Goal: Task Accomplishment & Management: Manage account settings

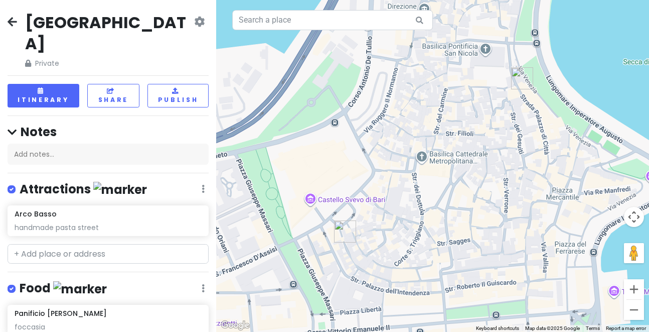
click at [195, 23] on icon at bounding box center [199, 22] width 11 height 8
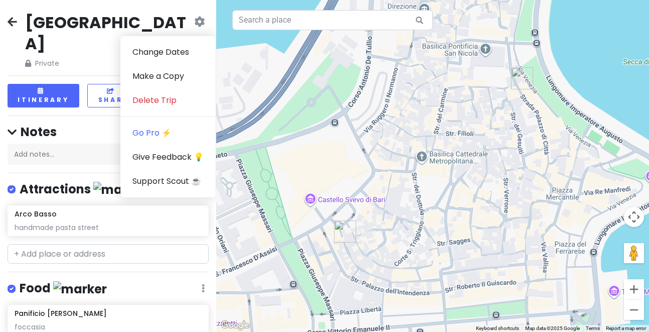
click at [43, 28] on h2 "[GEOGRAPHIC_DATA]" at bounding box center [108, 33] width 167 height 42
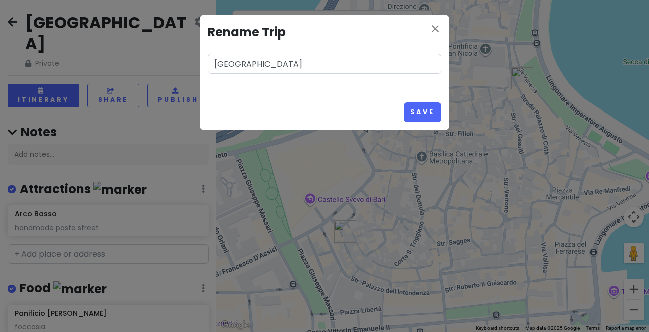
click at [43, 28] on div "close Rename Trip [GEOGRAPHIC_DATA] Save" at bounding box center [324, 166] width 649 height 332
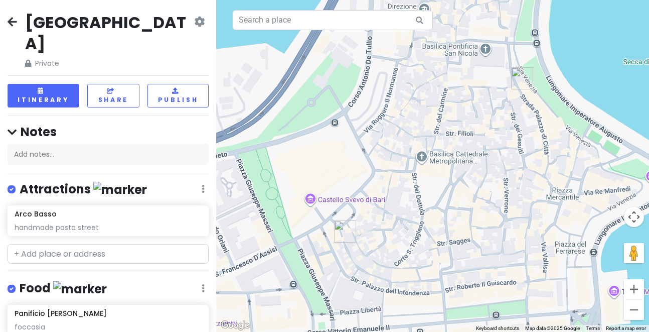
click at [43, 28] on h2 "[GEOGRAPHIC_DATA]" at bounding box center [108, 33] width 167 height 42
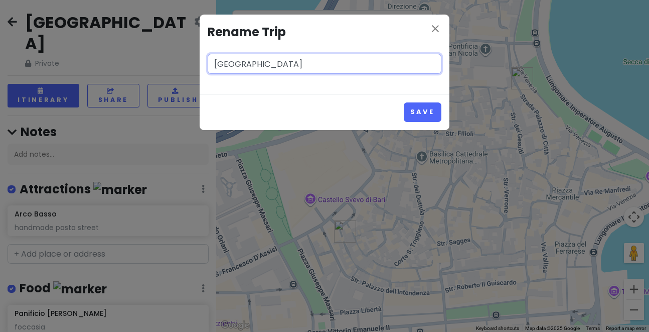
click at [212, 59] on input "[GEOGRAPHIC_DATA]" at bounding box center [325, 64] width 234 height 20
type input "Southern [GEOGRAPHIC_DATA]"
click at [404, 102] on button "Save" at bounding box center [423, 112] width 38 height 20
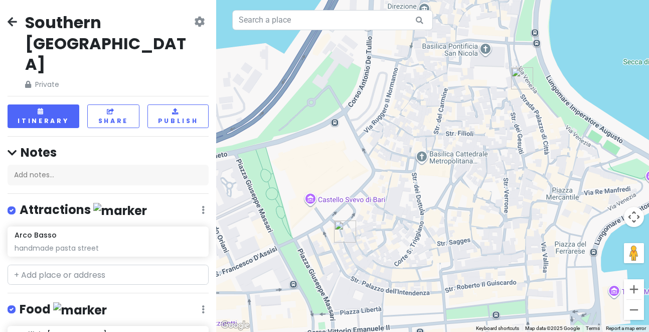
click at [71, 61] on div "Southern [GEOGRAPHIC_DATA] Private Change Dates Make a Copy Delete Trip Go Pro …" at bounding box center [108, 166] width 216 height 332
click at [71, 104] on button "Itinerary" at bounding box center [44, 116] width 72 height 24
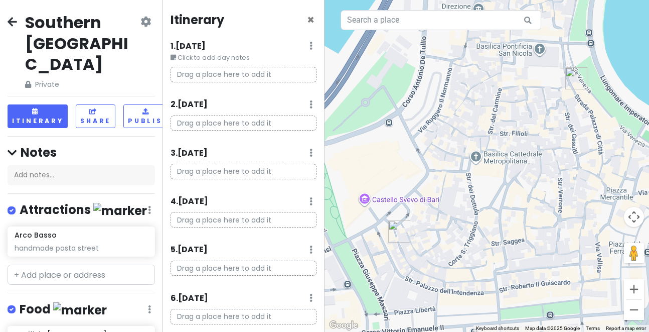
click at [199, 46] on h6 "1 . [DATE]" at bounding box center [188, 46] width 35 height 11
click at [200, 42] on h6 "1 . [DATE]" at bounding box center [195, 46] width 35 height 11
click at [314, 43] on div "1 . [DATE] Edit Day Notes Delete Day" at bounding box center [244, 48] width 147 height 17
click at [308, 43] on div "1 . [DATE] Edit Day Notes Delete Day" at bounding box center [244, 48] width 147 height 17
click at [311, 45] on icon at bounding box center [311, 46] width 3 height 8
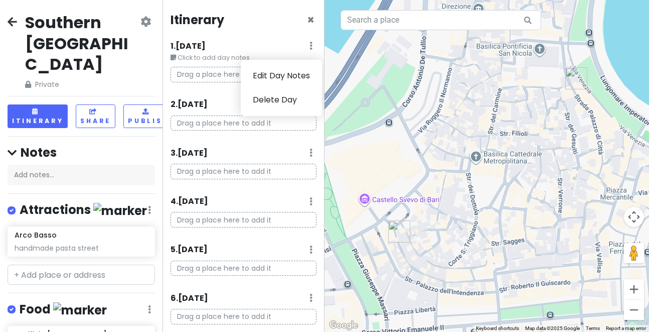
click at [145, 26] on icon at bounding box center [145, 22] width 11 height 8
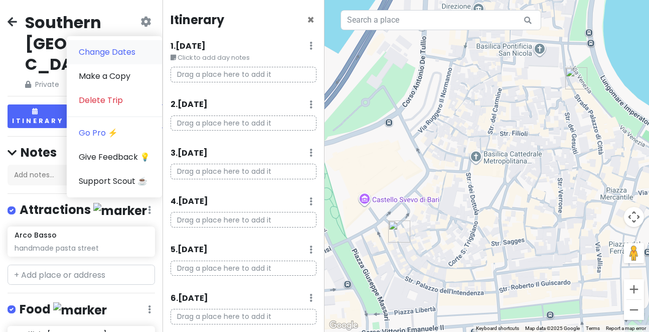
click at [133, 53] on link "Change Dates" at bounding box center [114, 52] width 95 height 24
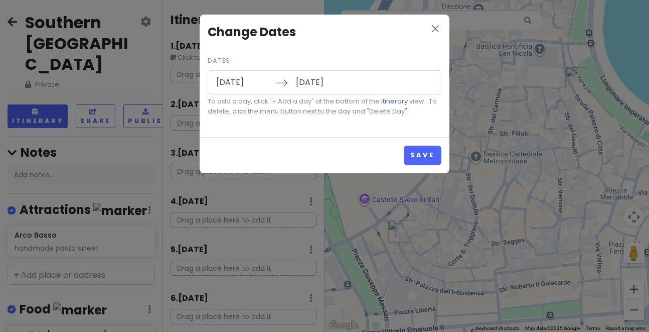
click at [219, 84] on input "[DATE]" at bounding box center [243, 82] width 65 height 23
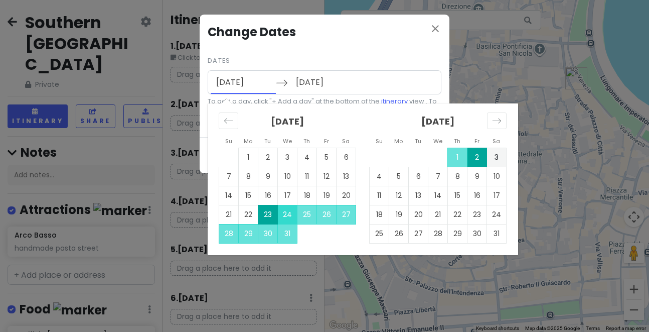
click at [290, 215] on td "24" at bounding box center [288, 214] width 20 height 19
type input "[DATE]"
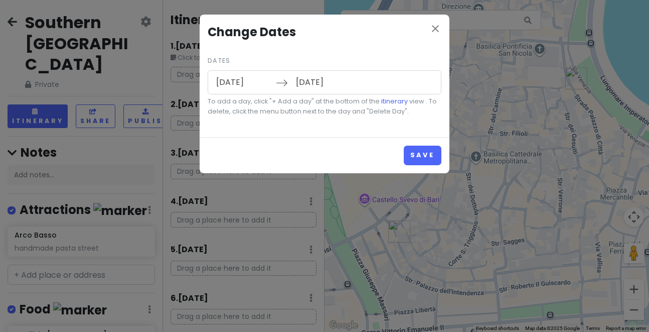
click at [306, 88] on input "[DATE]" at bounding box center [322, 82] width 65 height 23
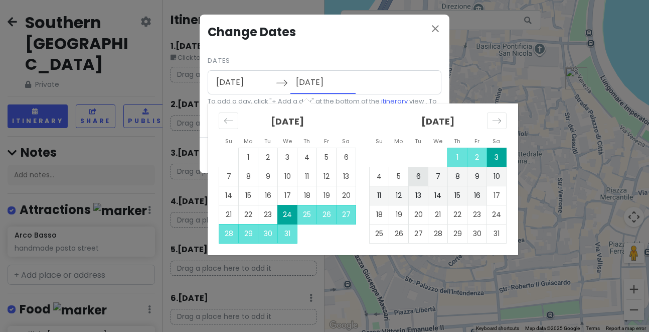
click at [417, 174] on td "6" at bounding box center [419, 176] width 20 height 19
type input "[DATE]"
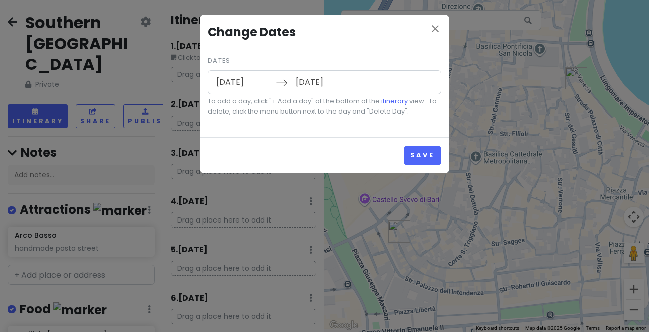
click at [237, 83] on input "[DATE]" at bounding box center [243, 82] width 65 height 23
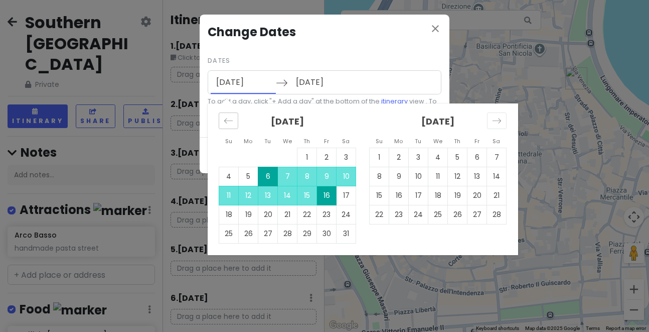
click at [229, 127] on div "Move backward to switch to the previous month." at bounding box center [229, 120] width 20 height 17
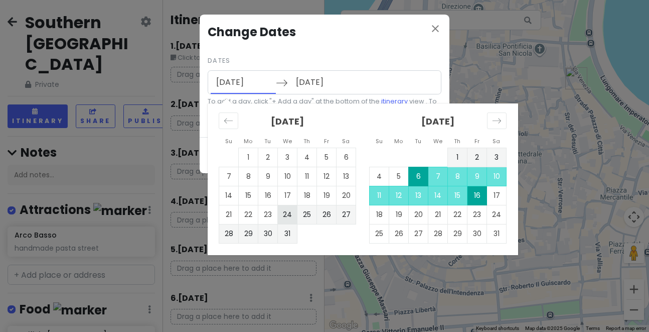
click at [294, 216] on td "24" at bounding box center [288, 214] width 20 height 19
type input "[DATE]"
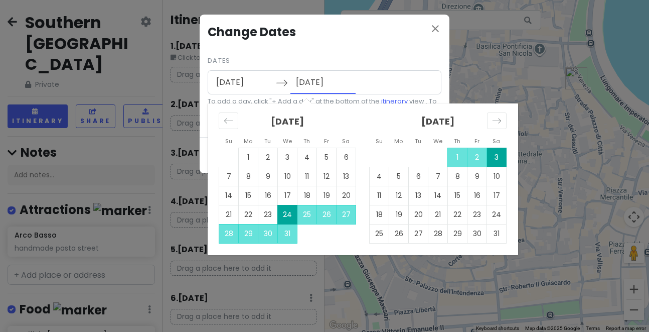
click at [315, 76] on input "[DATE]" at bounding box center [322, 82] width 65 height 23
click at [307, 78] on input "[DATE]" at bounding box center [322, 82] width 65 height 23
click at [302, 82] on input "[DATE]" at bounding box center [322, 82] width 65 height 23
click at [426, 65] on div "Dates [DATE] Navigate forward to interact with the calendar and select a date. …" at bounding box center [325, 85] width 234 height 63
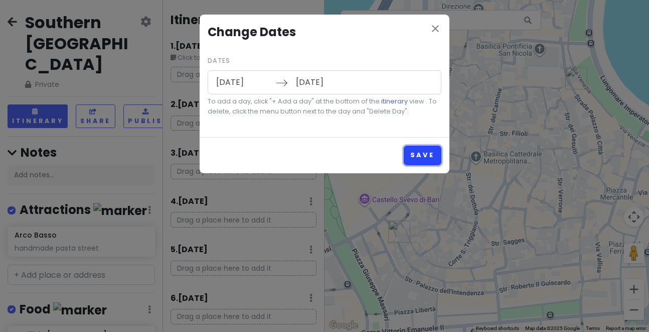
click at [422, 150] on button "Save" at bounding box center [423, 155] width 38 height 20
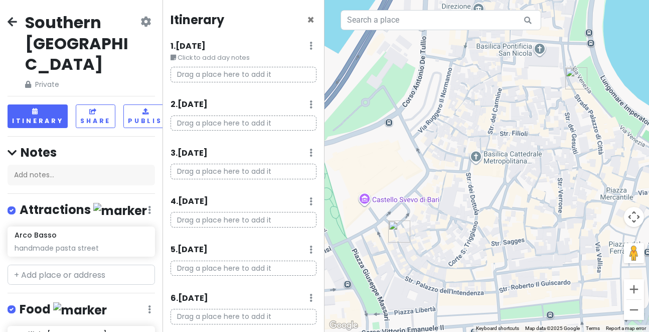
scroll to position [275, 0]
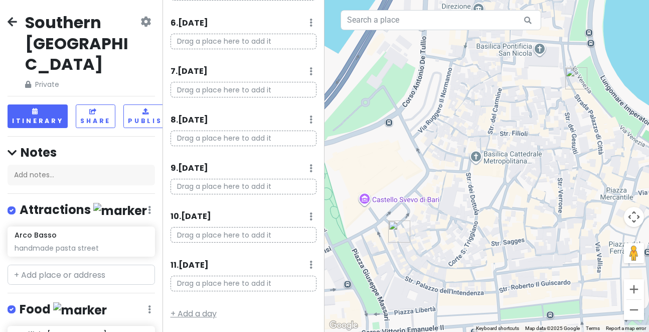
click at [190, 309] on link "+ Add a day" at bounding box center [194, 314] width 46 height 12
click at [203, 311] on link "+ Add a day" at bounding box center [194, 314] width 46 height 12
click at [205, 314] on link "+ Add a day" at bounding box center [194, 314] width 46 height 12
click at [210, 312] on div "Itinerary × 1 . [DATE] Edit Day Notes Delete Day Click to add day notes Drag a …" at bounding box center [244, 166] width 163 height 332
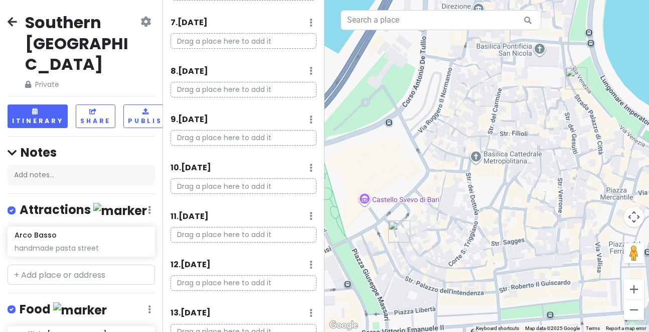
scroll to position [372, 0]
click at [210, 312] on link "+ Add a day" at bounding box center [194, 313] width 46 height 12
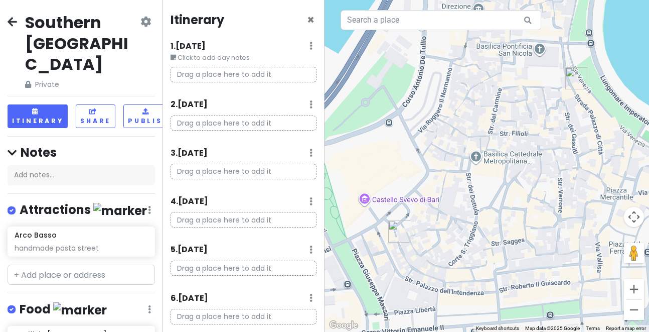
scroll to position [469, 0]
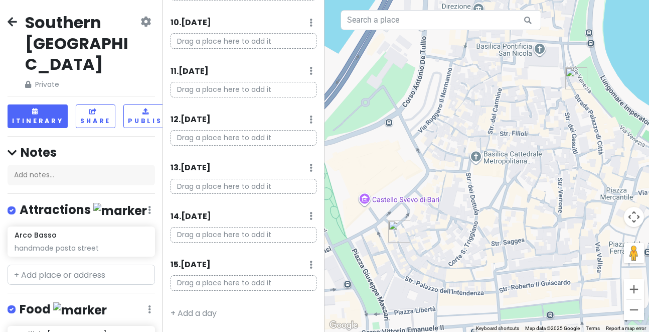
click at [310, 269] on link at bounding box center [311, 265] width 3 height 12
click at [293, 240] on link "Delete Day" at bounding box center [280, 243] width 82 height 24
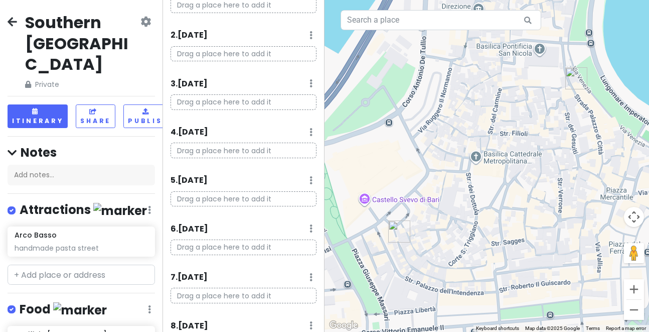
scroll to position [0, 0]
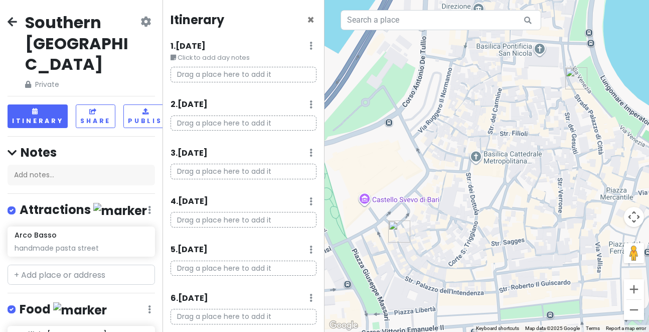
click at [90, 79] on span "Private" at bounding box center [81, 84] width 113 height 11
click at [311, 46] on icon at bounding box center [311, 46] width 3 height 8
click at [209, 71] on p "Drag a place here to add it" at bounding box center [244, 75] width 147 height 16
click at [216, 54] on small "Click to add day notes" at bounding box center [244, 58] width 147 height 10
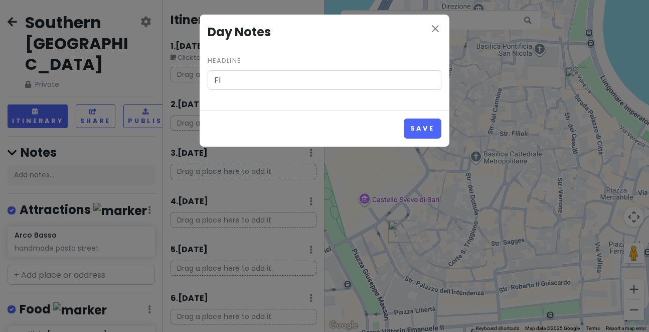
type input "F"
click at [215, 55] on div "Headline" at bounding box center [325, 72] width 234 height 36
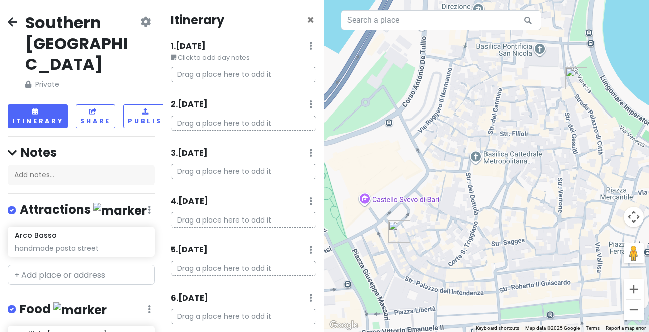
click at [217, 55] on small "Click to add day notes" at bounding box center [244, 58] width 147 height 10
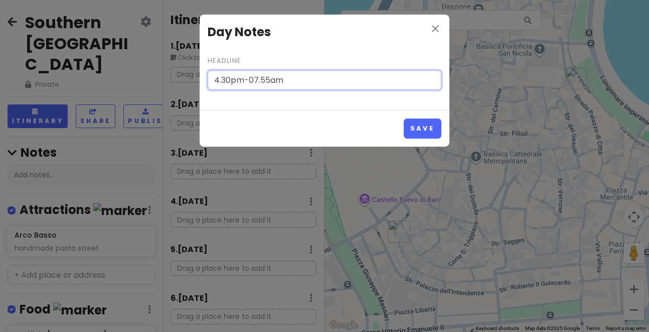
click at [254, 80] on input "4.30pm-07.55am" at bounding box center [325, 80] width 234 height 20
click at [244, 80] on input "4.30pm- 7.55am" at bounding box center [325, 80] width 234 height 20
click at [288, 76] on input "4.30pm - 7.55am" at bounding box center [325, 80] width 234 height 20
type input "4.30pm - 7.55am layover at [GEOGRAPHIC_DATA]"
click at [404, 118] on button "Save" at bounding box center [423, 128] width 38 height 20
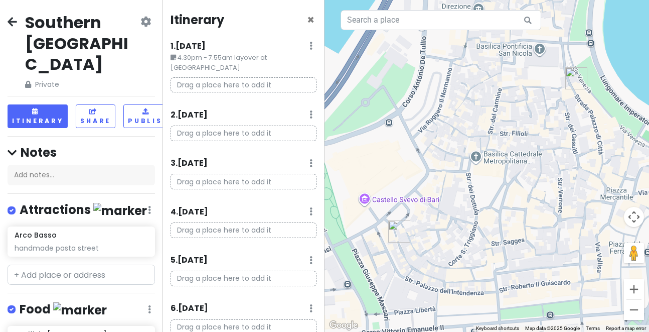
click at [232, 58] on small "4.30pm - 7.55am layover at [GEOGRAPHIC_DATA]" at bounding box center [244, 63] width 147 height 21
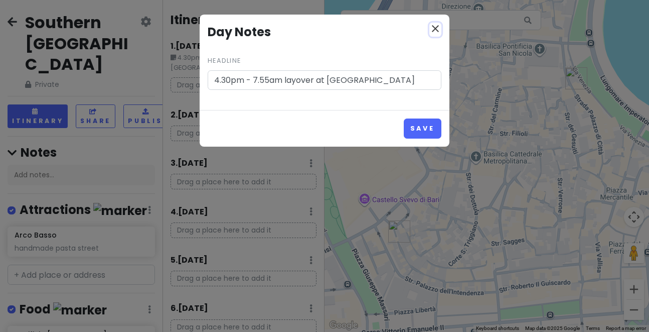
click at [434, 29] on icon "close" at bounding box center [435, 29] width 12 height 12
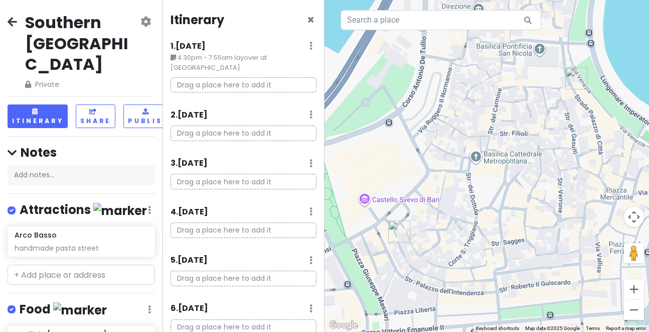
click at [240, 113] on div "2 . [DATE] Add Day Notes Delete Day" at bounding box center [244, 116] width 147 height 17
click at [304, 108] on div "2 . [DATE] Add Day Notes Delete Day" at bounding box center [244, 116] width 147 height 17
click at [312, 110] on icon at bounding box center [311, 114] width 3 height 8
click at [296, 132] on link "Add Day Notes" at bounding box center [280, 144] width 82 height 24
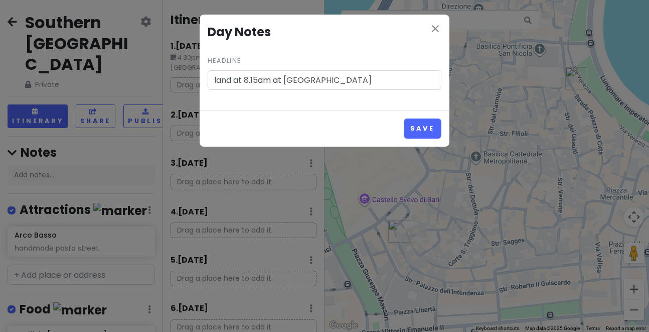
type input "land at 8.15am at [GEOGRAPHIC_DATA]"
click at [404, 118] on button "Save" at bounding box center [423, 128] width 38 height 20
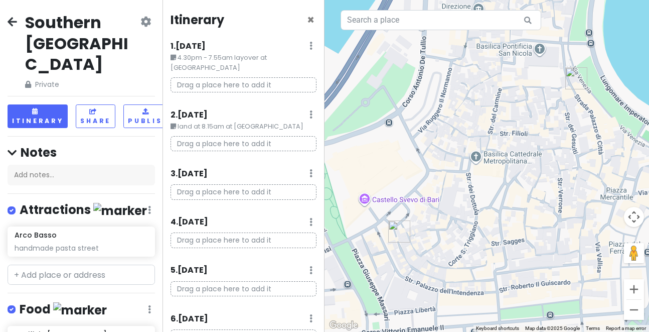
scroll to position [430, 0]
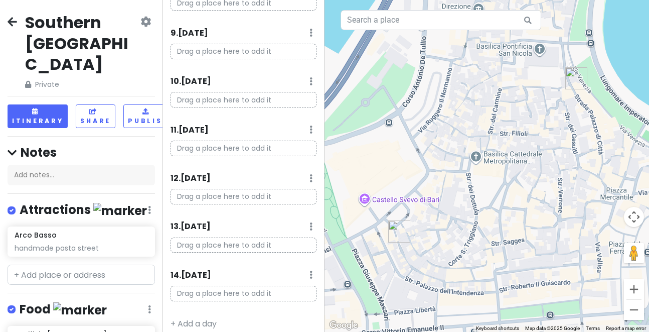
click at [310, 269] on link at bounding box center [311, 275] width 3 height 12
click at [303, 223] on link "Add Day Notes" at bounding box center [280, 229] width 82 height 24
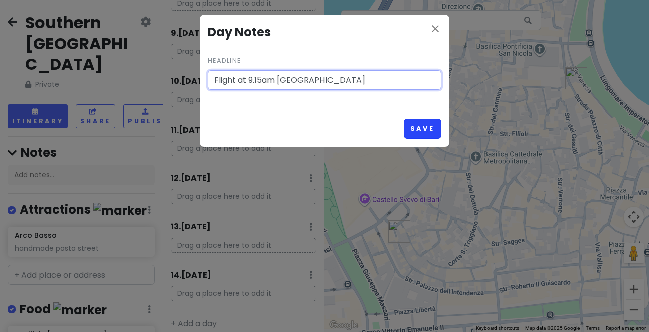
type input "Flight at 9.15am [GEOGRAPHIC_DATA]"
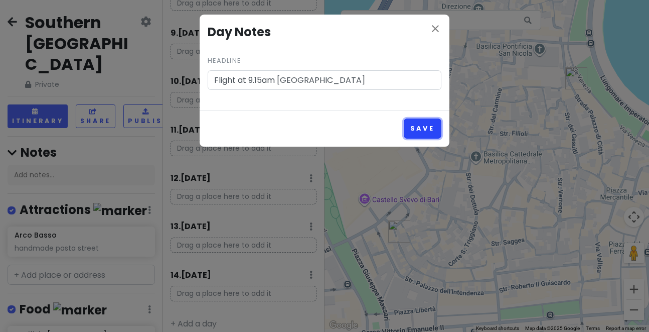
click at [417, 129] on button "Save" at bounding box center [423, 128] width 38 height 20
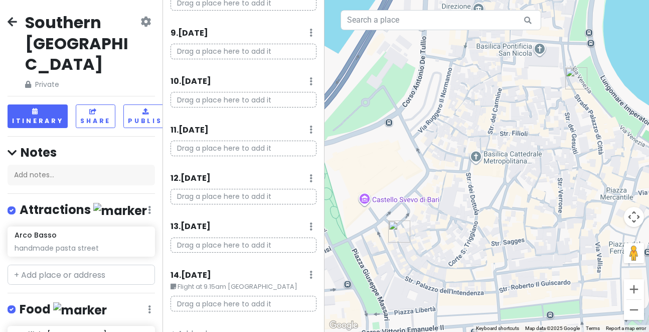
click at [293, 281] on small "Flight at 9.15am [GEOGRAPHIC_DATA]" at bounding box center [244, 286] width 147 height 10
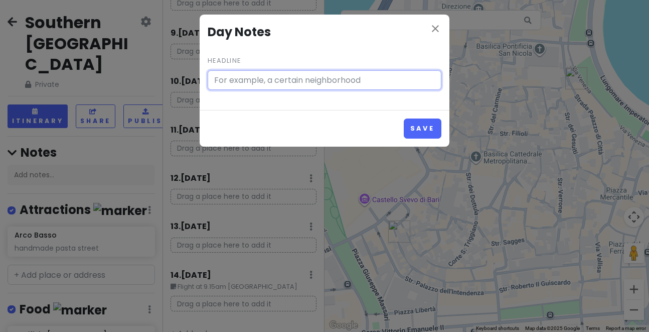
type input "Flight at 9.15am [GEOGRAPHIC_DATA]"
click at [404, 118] on button "Save" at bounding box center [423, 128] width 38 height 20
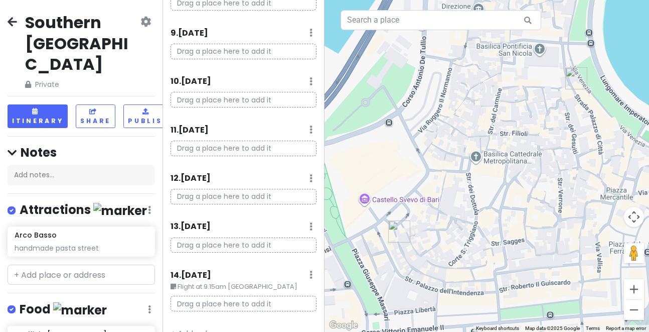
click at [277, 281] on small "Flight at 9.15am [GEOGRAPHIC_DATA]" at bounding box center [244, 286] width 147 height 10
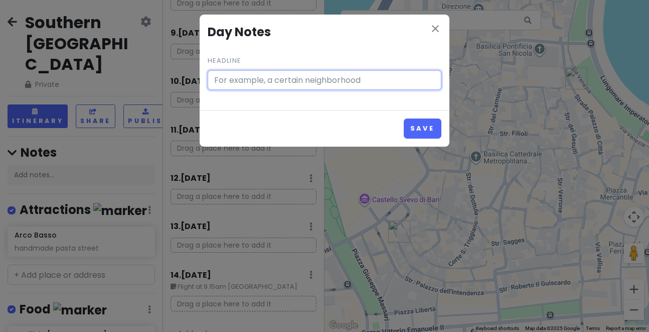
type input "Flight at 9.15am [GEOGRAPHIC_DATA]"
click at [404, 118] on button "Save" at bounding box center [423, 128] width 38 height 20
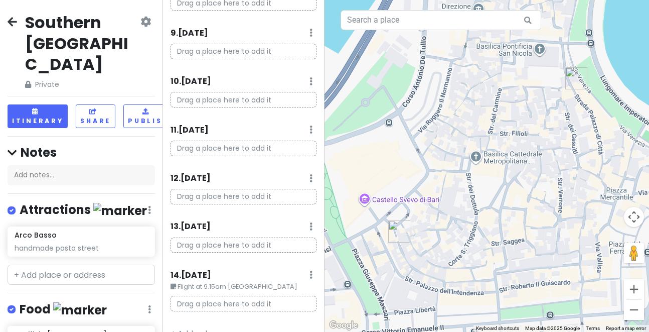
click at [269, 281] on small "Flight at 9.15am [GEOGRAPHIC_DATA]" at bounding box center [244, 286] width 147 height 10
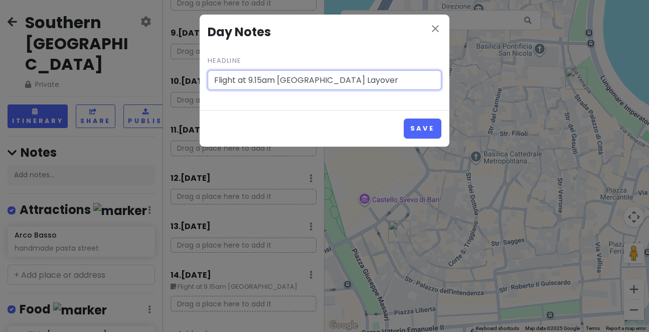
click at [322, 80] on input "Flight at 9.15am [GEOGRAPHIC_DATA] Layover" at bounding box center [325, 80] width 234 height 20
click at [357, 85] on input "Flight at 9.15am [GEOGRAPHIC_DATA], [GEOGRAPHIC_DATA]" at bounding box center [325, 80] width 234 height 20
click at [423, 82] on input "Flight at 9.15am [GEOGRAPHIC_DATA], Layover 1.40pm - 6.30pm at [GEOGRAPHIC_DATA]" at bounding box center [325, 80] width 234 height 20
type input "Flight at 9.15am [GEOGRAPHIC_DATA], Layover 1.40pm - 6.30pm at [GEOGRAPHIC_DATA]"
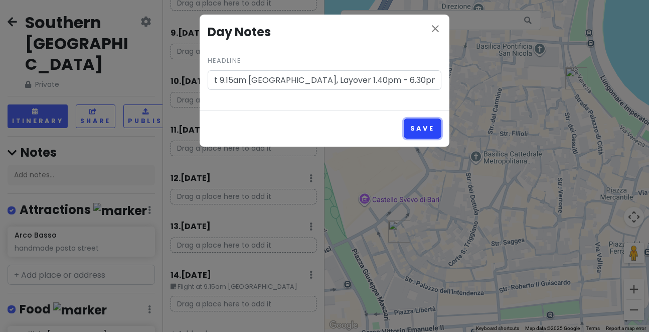
click at [418, 128] on button "Save" at bounding box center [423, 128] width 38 height 20
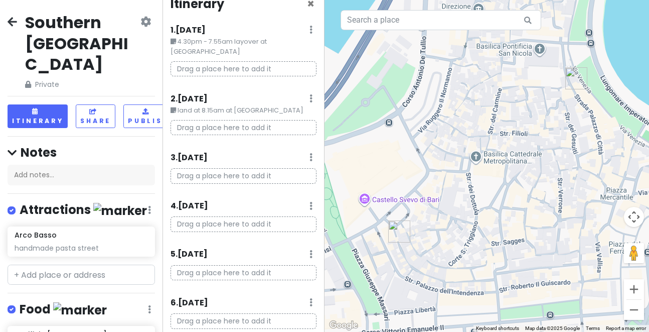
scroll to position [0, 0]
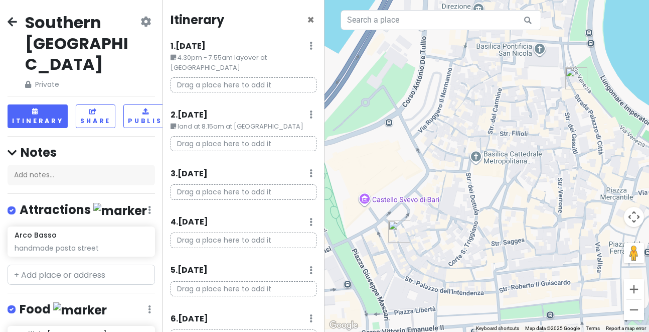
click at [277, 77] on p "Drag a place here to add it" at bounding box center [244, 85] width 147 height 16
click at [246, 77] on p "Drag a place here to add it" at bounding box center [244, 85] width 147 height 16
click at [311, 51] on link at bounding box center [311, 46] width 3 height 12
click at [118, 57] on div "Southern [GEOGRAPHIC_DATA] Private" at bounding box center [82, 51] width 115 height 78
click at [110, 264] on input "text" at bounding box center [82, 274] width 148 height 20
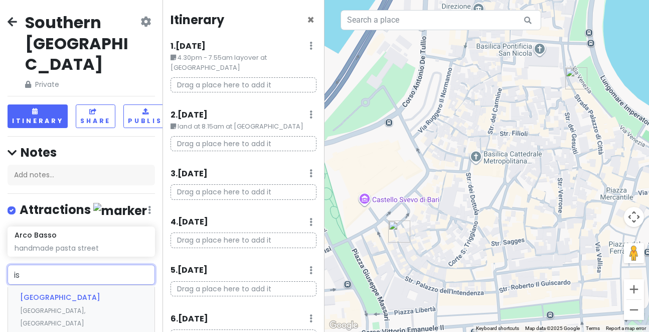
type input "i"
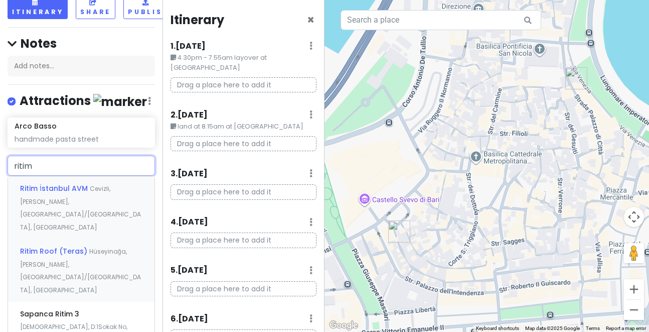
scroll to position [111, 0]
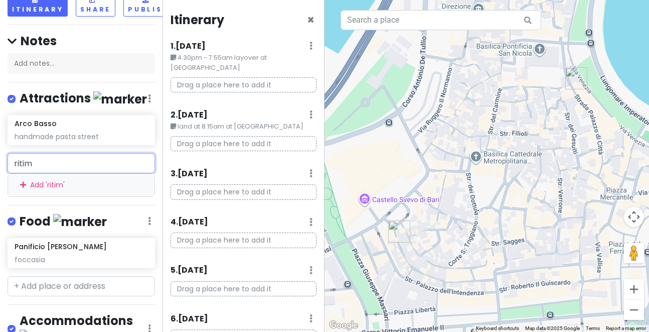
click at [108, 153] on input "ritim" at bounding box center [82, 163] width 148 height 20
drag, startPoint x: 40, startPoint y: 145, endPoint x: 0, endPoint y: 137, distance: 41.0
click at [0, 153] on div "ritim Add ' ritim '" at bounding box center [81, 174] width 163 height 43
type input "taksim"
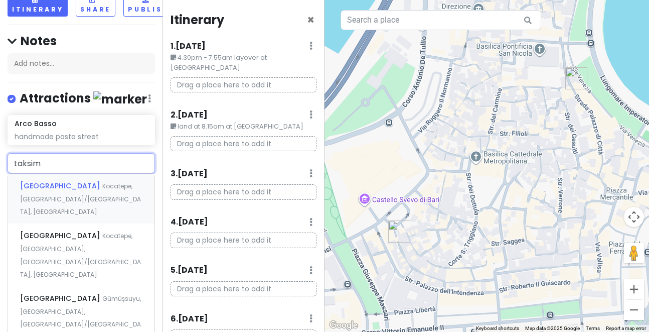
click at [62, 182] on div "[GEOGRAPHIC_DATA] Kocatepe, [GEOGRAPHIC_DATA]/[GEOGRAPHIC_DATA], [GEOGRAPHIC_DA…" at bounding box center [81, 199] width 147 height 50
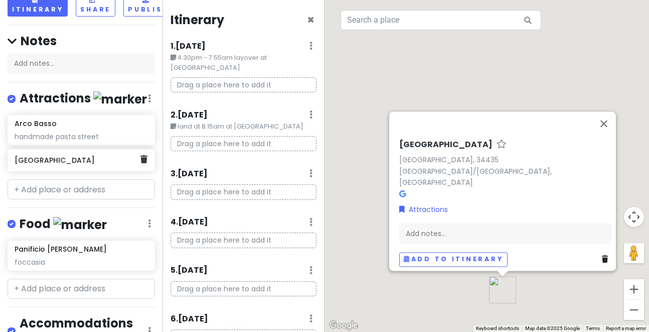
scroll to position [111, 6]
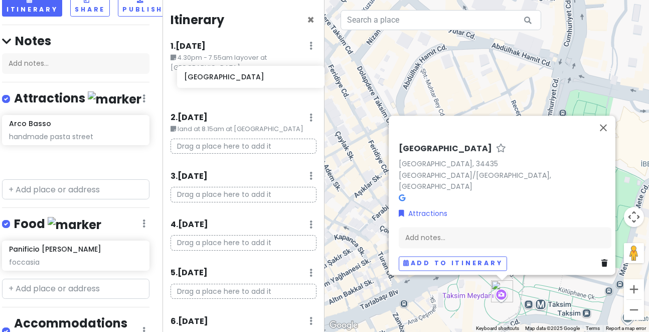
drag, startPoint x: 83, startPoint y: 138, endPoint x: 253, endPoint y: 76, distance: 180.6
click at [253, 76] on div "Southern [GEOGRAPHIC_DATA] Private Change Dates Make a Copy Delete Trip Go Pro …" at bounding box center [324, 166] width 649 height 332
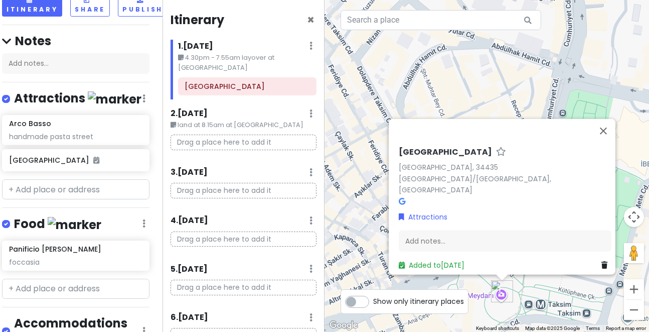
click at [616, 132] on div "[GEOGRAPHIC_DATA][STREET_ADDRESS][GEOGRAPHIC_DATA][GEOGRAPHIC_DATA][GEOGRAPHIC_…" at bounding box center [487, 166] width 325 height 332
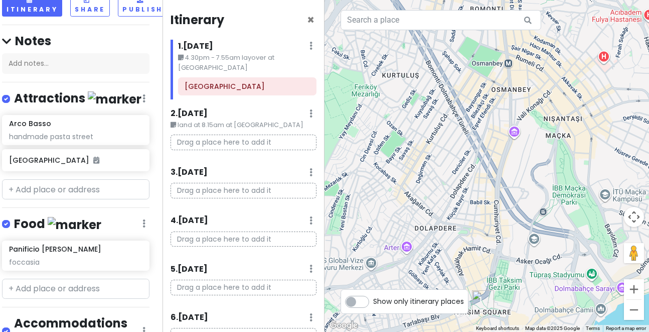
drag, startPoint x: 498, startPoint y: 131, endPoint x: 478, endPoint y: 235, distance: 105.8
click at [478, 235] on div at bounding box center [487, 166] width 325 height 332
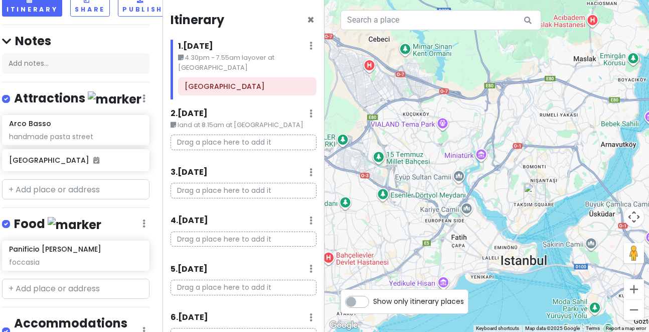
drag, startPoint x: 458, startPoint y: 192, endPoint x: 513, endPoint y: 149, distance: 69.7
click at [513, 149] on div at bounding box center [487, 166] width 325 height 332
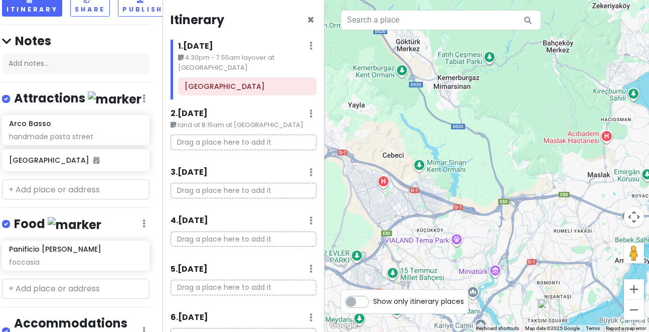
drag, startPoint x: 521, startPoint y: 154, endPoint x: 536, endPoint y: 270, distance: 116.9
click at [536, 270] on div at bounding box center [487, 166] width 325 height 332
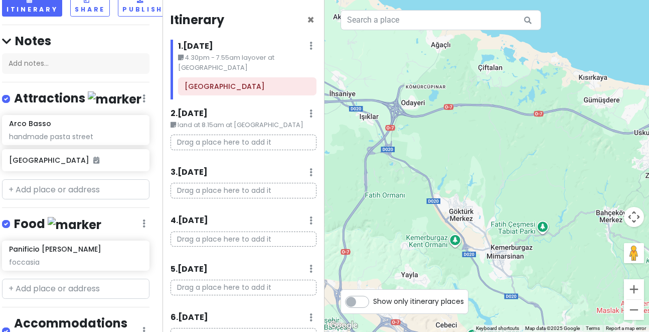
drag, startPoint x: 495, startPoint y: 128, endPoint x: 548, endPoint y: 299, distance: 178.7
click at [548, 299] on div at bounding box center [487, 166] width 325 height 332
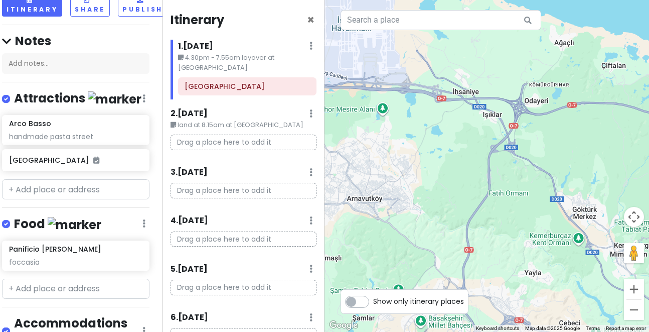
drag, startPoint x: 467, startPoint y: 164, endPoint x: 592, endPoint y: 162, distance: 124.9
click at [592, 162] on div at bounding box center [487, 166] width 325 height 332
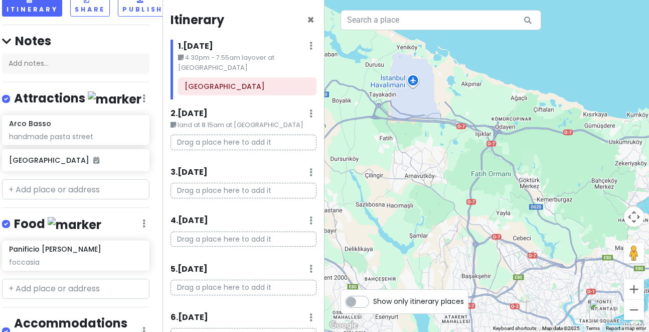
drag, startPoint x: 510, startPoint y: 213, endPoint x: 488, endPoint y: 205, distance: 23.8
click at [488, 205] on div at bounding box center [487, 166] width 325 height 332
click at [440, 23] on input "text" at bounding box center [441, 20] width 201 height 20
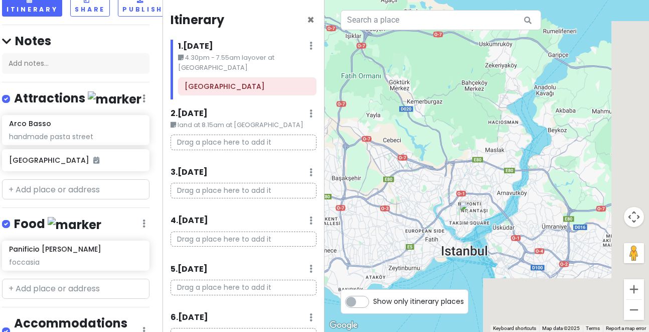
drag, startPoint x: 511, startPoint y: 244, endPoint x: 377, endPoint y: 142, distance: 168.3
click at [377, 142] on div at bounding box center [487, 166] width 325 height 332
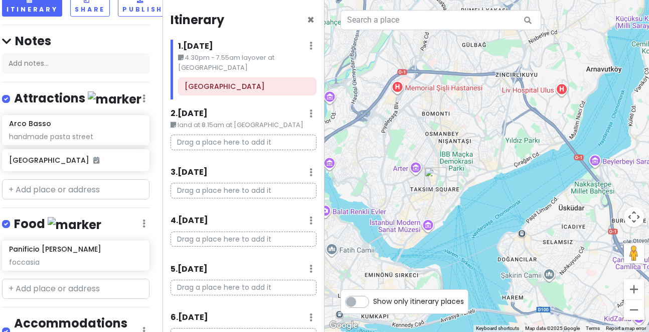
drag, startPoint x: 467, startPoint y: 224, endPoint x: 428, endPoint y: 163, distance: 72.8
click at [428, 163] on div at bounding box center [487, 166] width 325 height 332
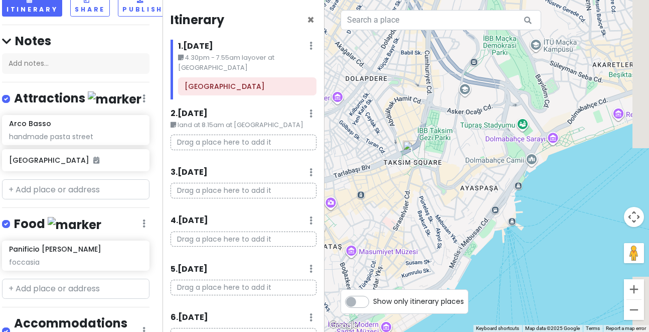
drag, startPoint x: 449, startPoint y: 212, endPoint x: 393, endPoint y: 147, distance: 86.1
click at [393, 147] on div at bounding box center [487, 166] width 325 height 332
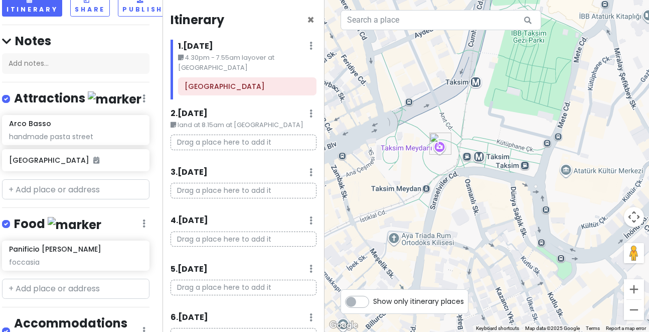
drag, startPoint x: 439, startPoint y: 180, endPoint x: 421, endPoint y: 108, distance: 73.5
click at [421, 108] on div at bounding box center [487, 166] width 325 height 332
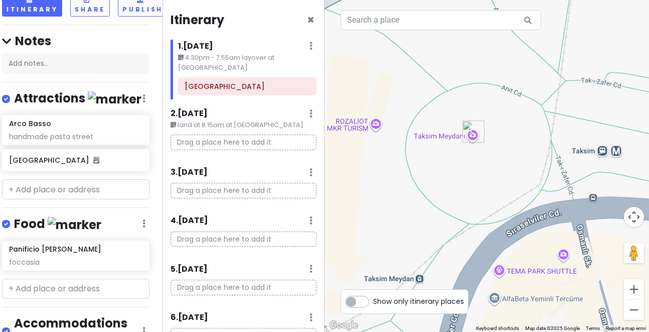
drag, startPoint x: 428, startPoint y: 194, endPoint x: 467, endPoint y: 106, distance: 95.7
click at [467, 106] on div at bounding box center [487, 166] width 325 height 332
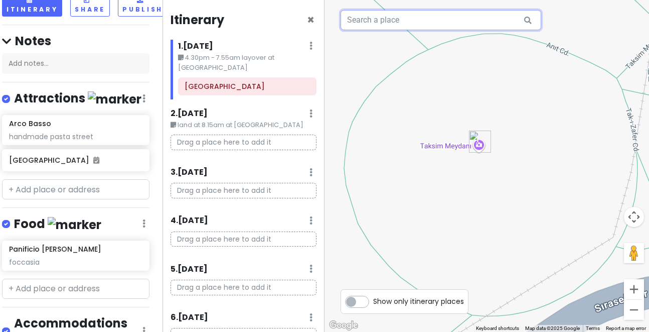
click at [438, 21] on input "text" at bounding box center [441, 20] width 201 height 20
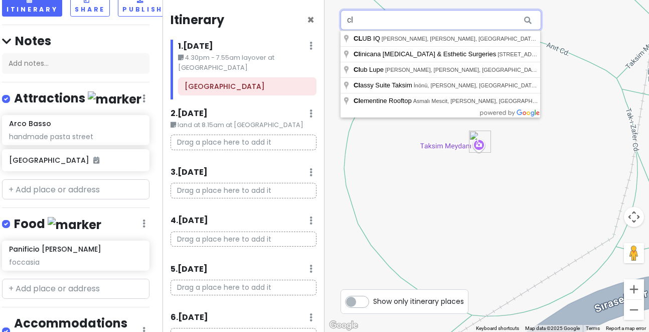
type input "c"
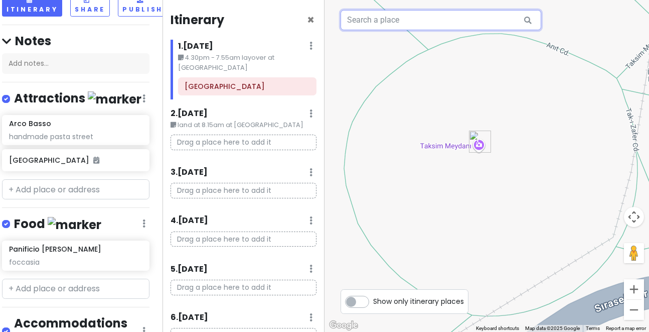
click at [386, 24] on input "text" at bounding box center [441, 20] width 201 height 20
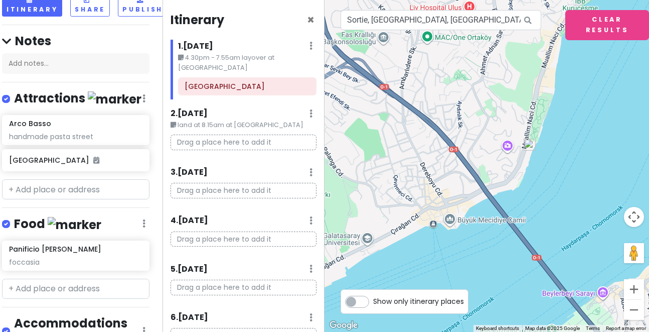
click at [531, 147] on img at bounding box center [530, 144] width 12 height 12
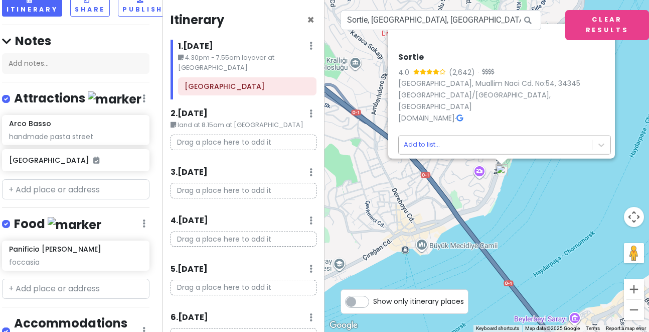
click at [476, 138] on body "Southern [GEOGRAPHIC_DATA] Private Change Dates Make a Copy Delete Trip Go Pro …" at bounding box center [324, 166] width 649 height 332
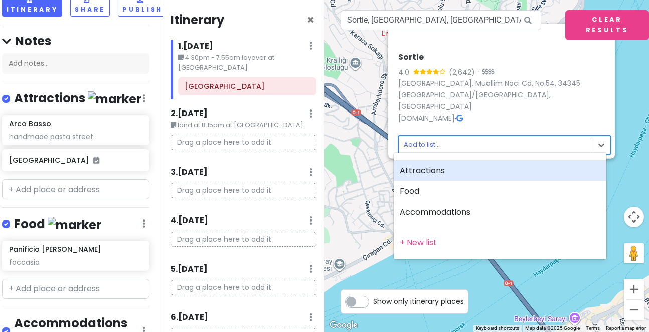
click at [435, 174] on div "Attractions" at bounding box center [500, 170] width 213 height 21
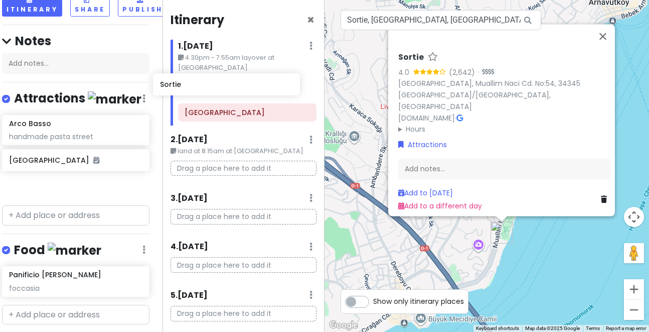
drag, startPoint x: 124, startPoint y: 167, endPoint x: 275, endPoint y: 86, distance: 171.0
click at [275, 86] on div "Southern [GEOGRAPHIC_DATA] Private Change Dates Make a Copy Delete Trip Go Pro …" at bounding box center [324, 166] width 649 height 332
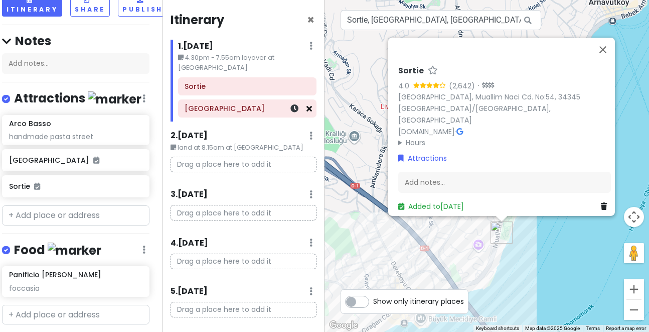
click at [309, 103] on link at bounding box center [310, 109] width 6 height 12
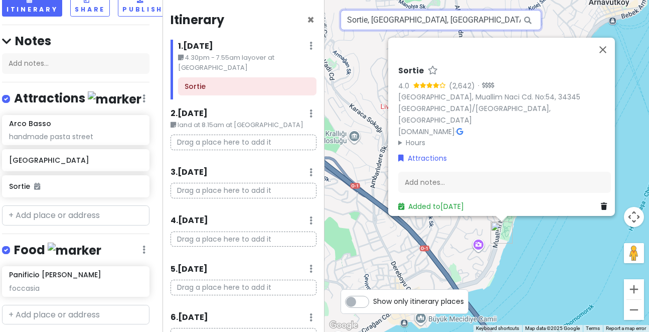
click at [418, 16] on input "Sortie, [GEOGRAPHIC_DATA], [GEOGRAPHIC_DATA] Naci Caddesi, [GEOGRAPHIC_DATA]/[G…" at bounding box center [441, 20] width 201 height 20
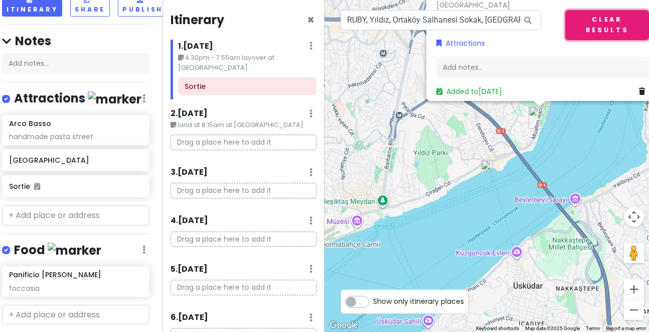
click at [624, 24] on button "Clear Results" at bounding box center [607, 25] width 84 height 30
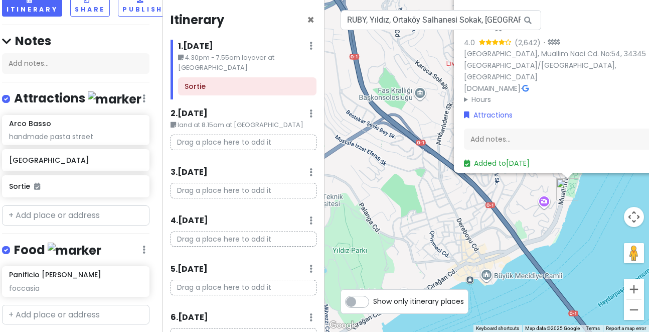
drag, startPoint x: 537, startPoint y: 101, endPoint x: 484, endPoint y: 219, distance: 129.1
click at [484, 219] on div "Sortie 4.0 (2,642) · [STREET_ADDRESS] No:54, 34345 [GEOGRAPHIC_DATA]/[GEOGRAPHI…" at bounding box center [487, 166] width 325 height 332
click at [364, 20] on input "RUBY, Yıldız, Ortaköy Salhanesi Sokak, [GEOGRAPHIC_DATA]/[GEOGRAPHIC_DATA], [GE…" at bounding box center [441, 20] width 201 height 20
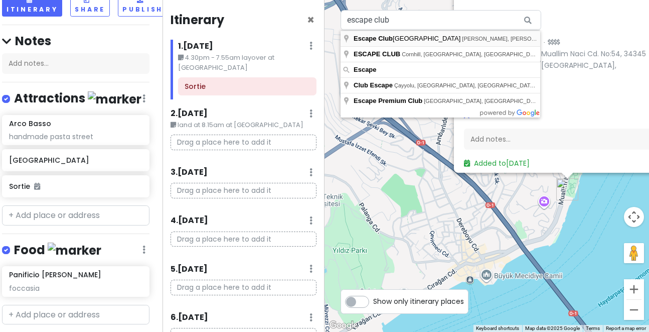
type input "Escape Club [GEOGRAPHIC_DATA], [PERSON_NAME], [PERSON_NAME], [GEOGRAPHIC_DATA]/…"
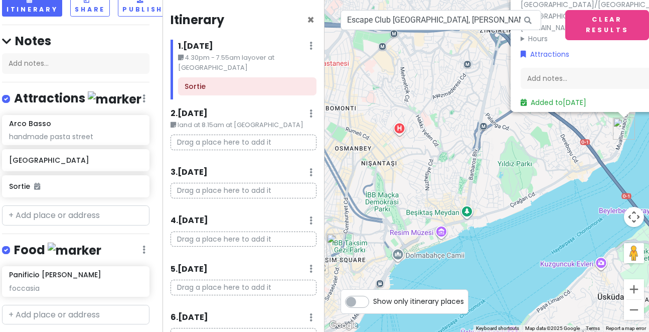
drag, startPoint x: 562, startPoint y: 95, endPoint x: 395, endPoint y: 212, distance: 203.9
click at [395, 212] on div "Sortie 4.0 (2,642) · [STREET_ADDRESS] No:54, 34345 [GEOGRAPHIC_DATA]/[GEOGRAPHI…" at bounding box center [487, 166] width 325 height 332
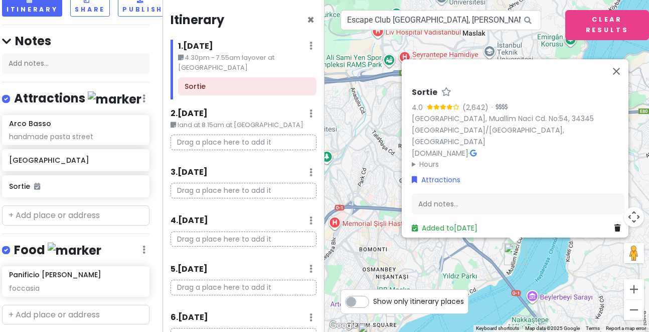
drag, startPoint x: 497, startPoint y: 149, endPoint x: 469, endPoint y: 267, distance: 122.3
click at [469, 267] on div "Sortie 4.0 (2,642) · [STREET_ADDRESS] No:54, 34345 [GEOGRAPHIC_DATA]/[GEOGRAPHI…" at bounding box center [487, 166] width 325 height 332
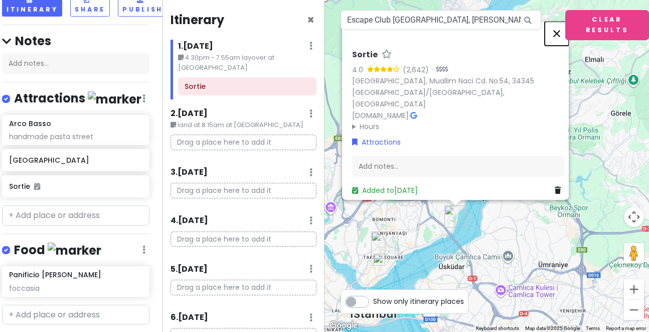
click at [562, 39] on button "Close" at bounding box center [557, 33] width 24 height 24
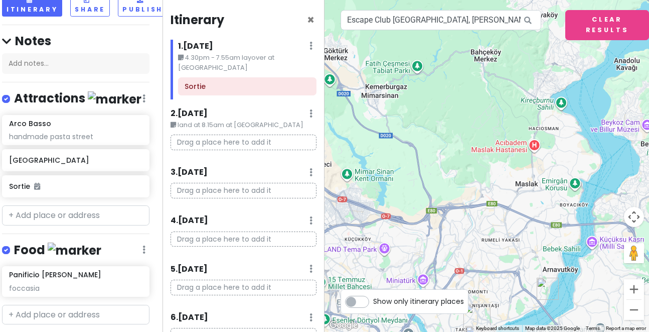
drag, startPoint x: 450, startPoint y: 104, endPoint x: 544, endPoint y: 179, distance: 120.4
click at [544, 179] on div at bounding box center [487, 166] width 325 height 332
